Goal: Task Accomplishment & Management: Manage account settings

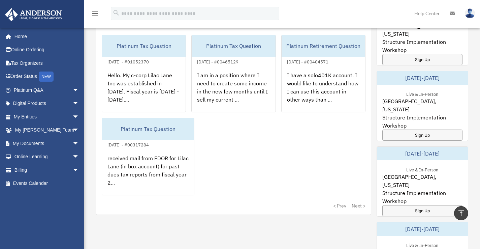
scroll to position [318, 0]
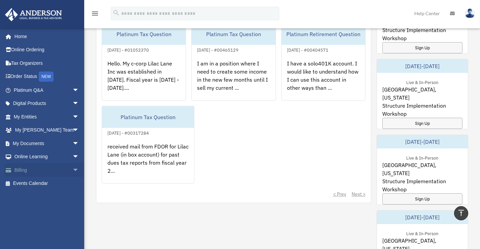
click at [17, 169] on link "Billing arrow_drop_down" at bounding box center [47, 169] width 85 height 13
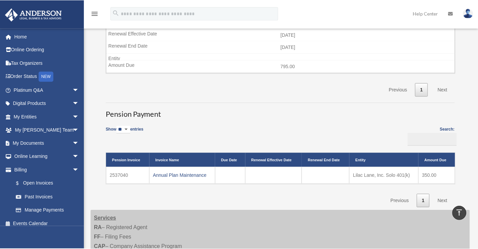
scroll to position [267, 0]
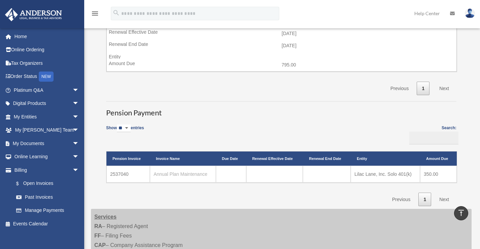
click at [181, 171] on link "Annual Plan Maintenance" at bounding box center [181, 173] width 54 height 5
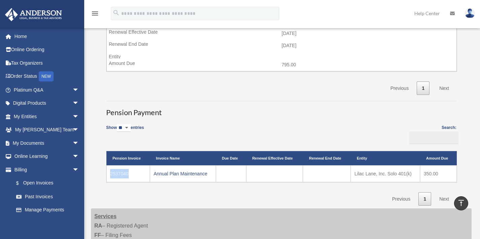
drag, startPoint x: 133, startPoint y: 168, endPoint x: 107, endPoint y: 168, distance: 25.3
click at [107, 168] on td "2537040" at bounding box center [127, 173] width 43 height 17
copy td "2537040"
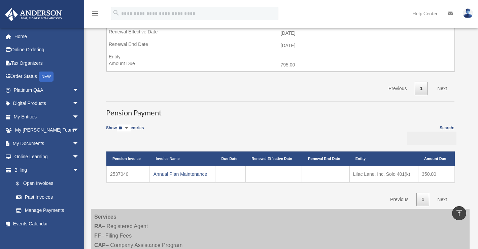
click at [240, 113] on div "Invoices Show ** ** ** *** entries Search: Pay Invoice # Invoice Name Due Date …" at bounding box center [280, 6] width 359 height 400
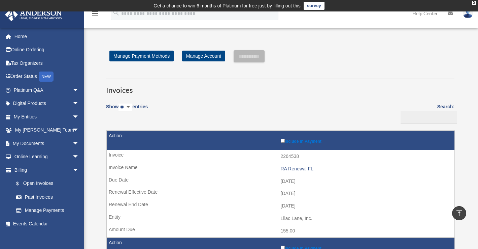
scroll to position [0, 0]
click at [139, 56] on link "Manage Payment Methods" at bounding box center [141, 56] width 64 height 11
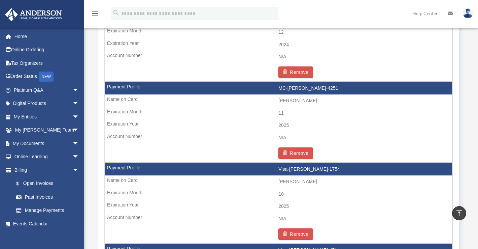
scroll to position [665, 0]
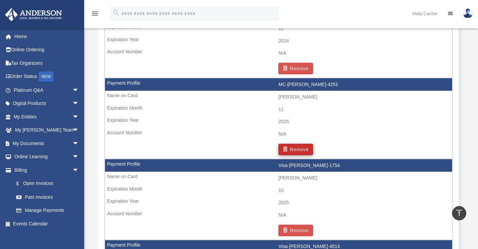
click at [295, 144] on button "Remove" at bounding box center [296, 148] width 35 height 11
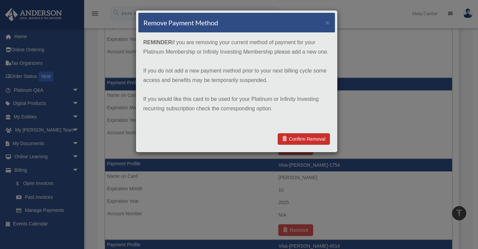
click at [300, 138] on link "Confirm Removal" at bounding box center [304, 138] width 52 height 11
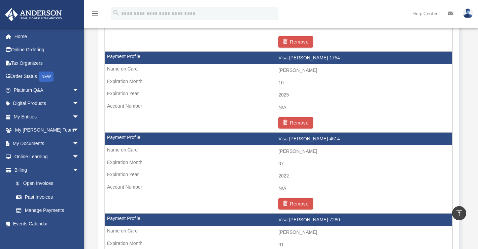
scroll to position [720, 0]
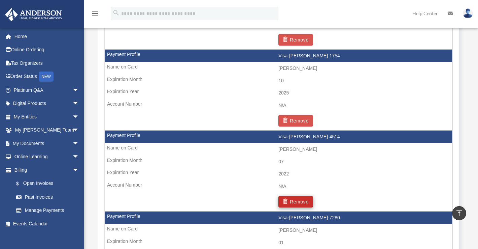
click at [295, 196] on button "Remove" at bounding box center [296, 201] width 35 height 11
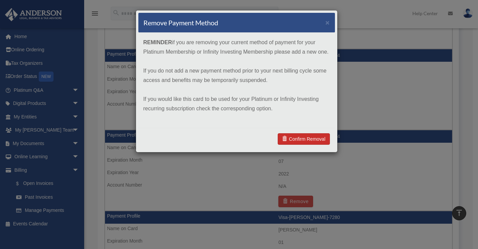
click at [293, 135] on link "Confirm Removal" at bounding box center [304, 138] width 52 height 11
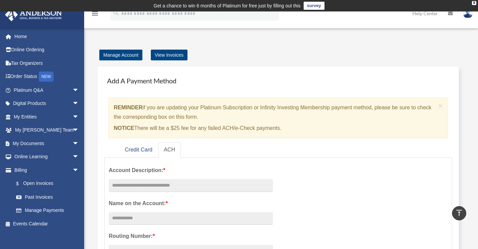
scroll to position [0, 0]
click at [314, 6] on link "survey" at bounding box center [314, 6] width 21 height 8
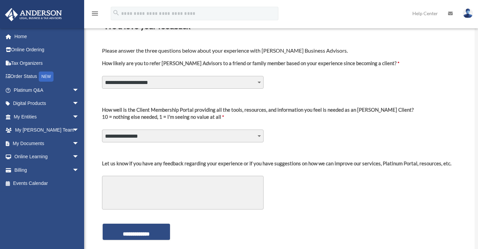
scroll to position [51, 0]
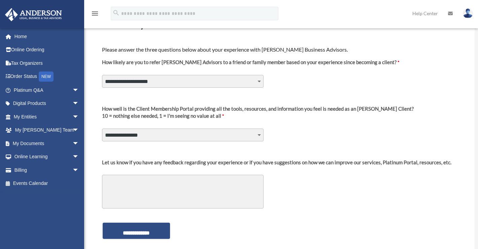
select select "********"
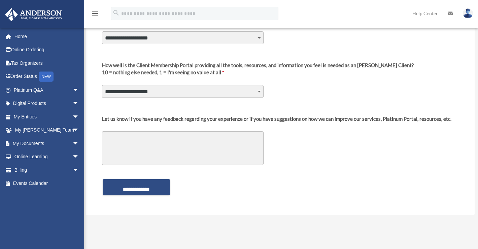
scroll to position [100, 0]
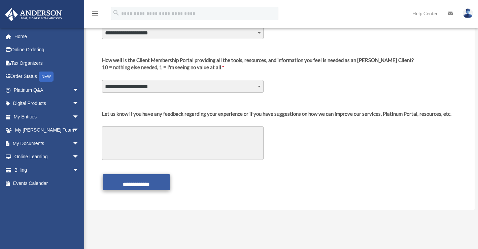
click at [139, 187] on input "**********" at bounding box center [136, 182] width 67 height 16
